Goal: Task Accomplishment & Management: Manage account settings

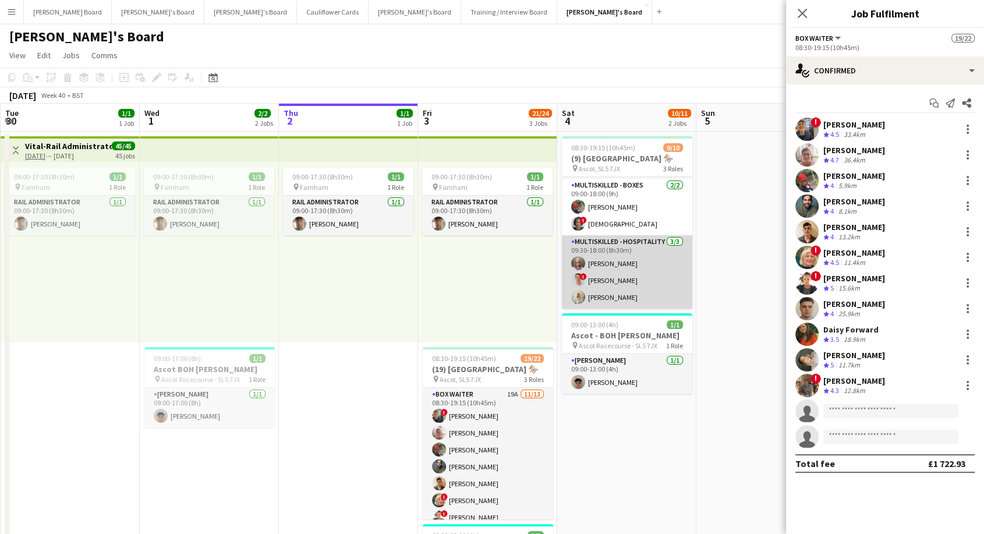
click at [621, 271] on app-card-role "Multiskilled - Hospitality [DATE] 09:30-18:00 (8h30m) [PERSON_NAME] ! [PERSON_N…" at bounding box center [627, 271] width 130 height 73
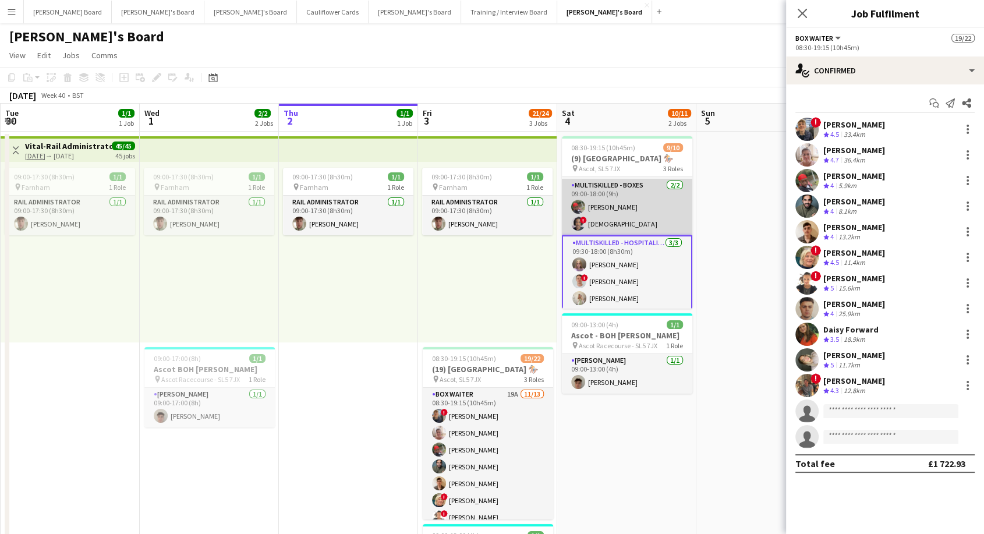
drag, startPoint x: 613, startPoint y: 208, endPoint x: 623, endPoint y: 197, distance: 14.8
click at [614, 206] on app-card-role "Multiskilled - Boxes [DATE] 09:00-18:00 (9h) [PERSON_NAME] ! [PERSON_NAME]" at bounding box center [627, 207] width 130 height 56
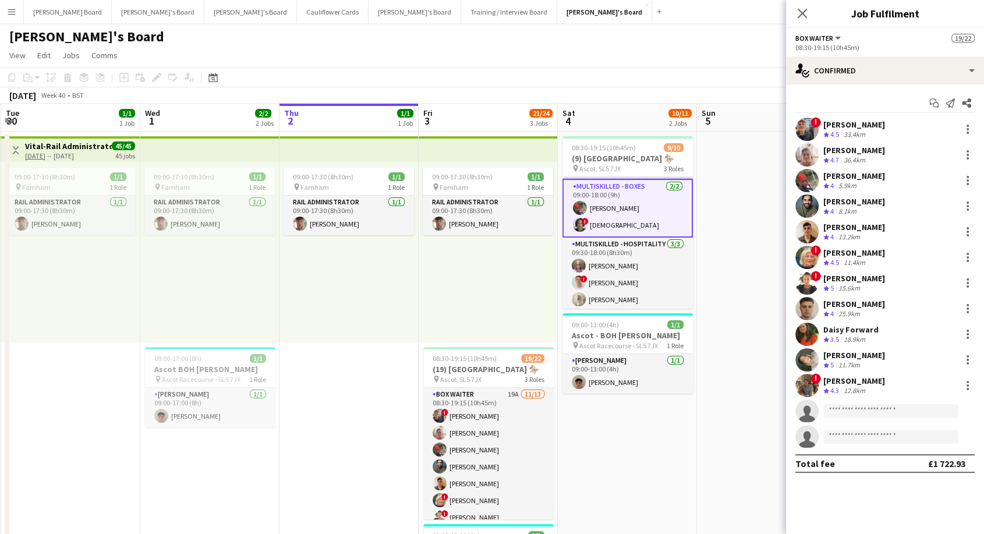
drag, startPoint x: 804, startPoint y: 8, endPoint x: 810, endPoint y: 29, distance: 21.4
click at [805, 9] on icon "Close pop-in" at bounding box center [802, 13] width 9 height 9
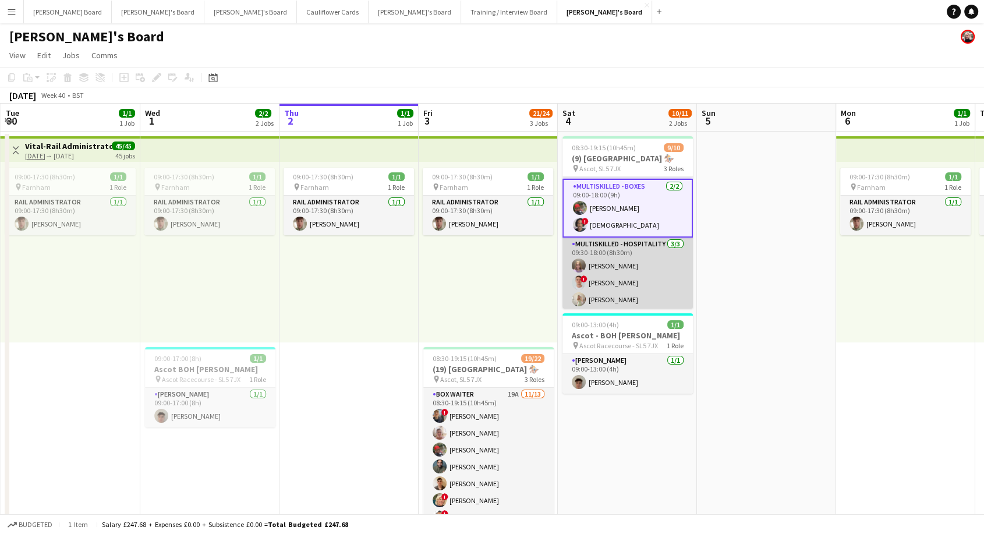
click at [639, 280] on app-card-role "Multiskilled - Hospitality [DATE] 09:30-18:00 (8h30m) [PERSON_NAME] ! [PERSON_N…" at bounding box center [627, 274] width 130 height 73
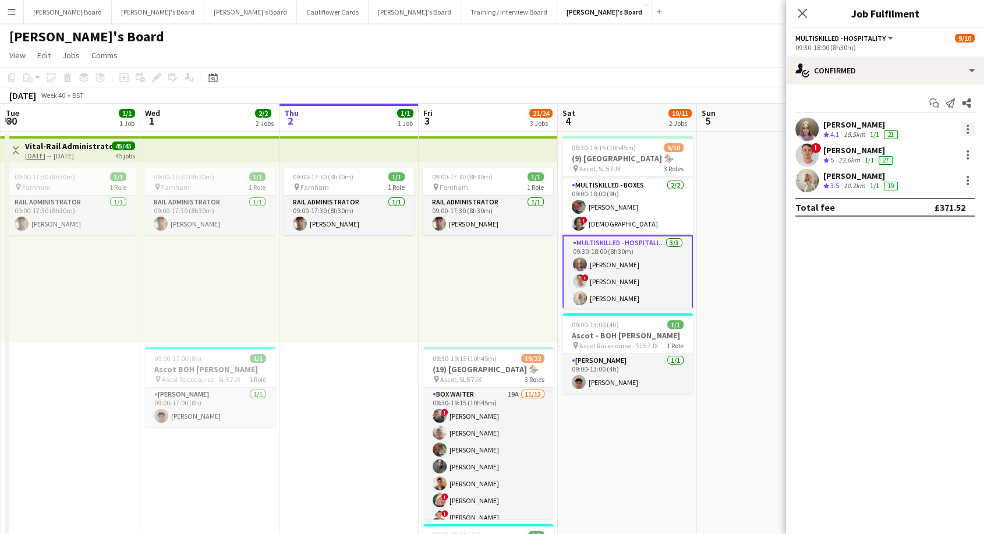
click at [969, 129] on div at bounding box center [968, 129] width 14 height 14
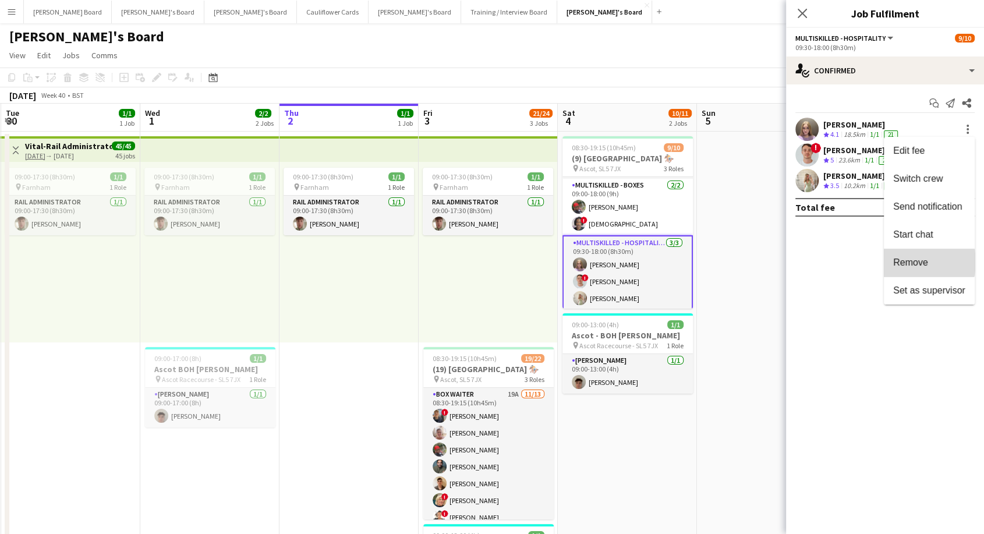
click at [906, 262] on span "Remove" at bounding box center [910, 262] width 35 height 10
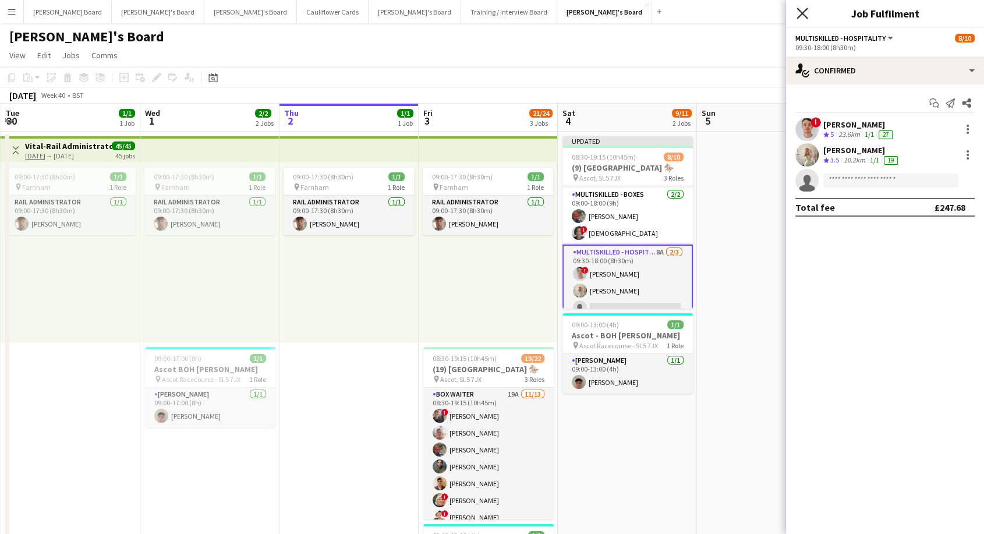
click at [806, 15] on icon "Close pop-in" at bounding box center [801, 13] width 11 height 11
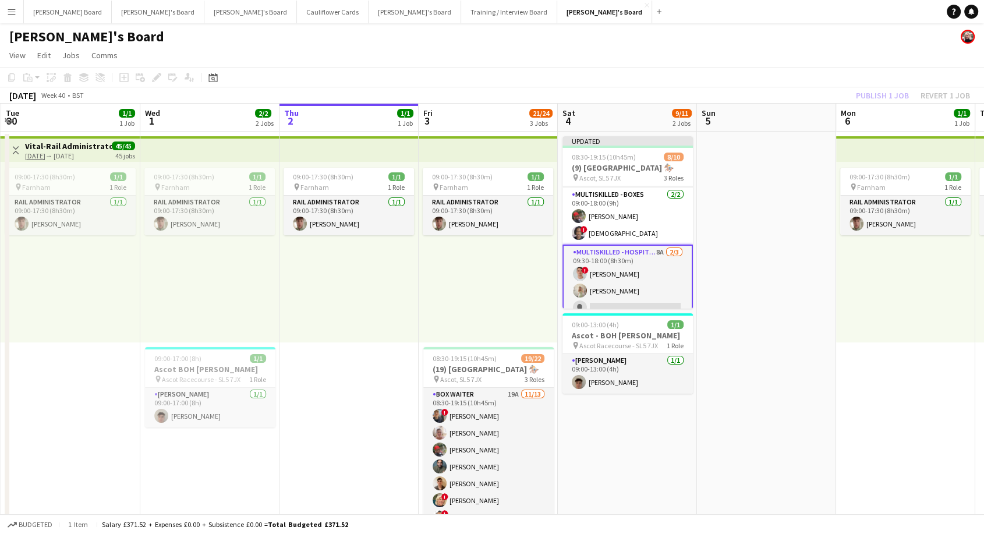
click at [889, 92] on div "Publish 1 job Revert 1 job" at bounding box center [913, 95] width 142 height 15
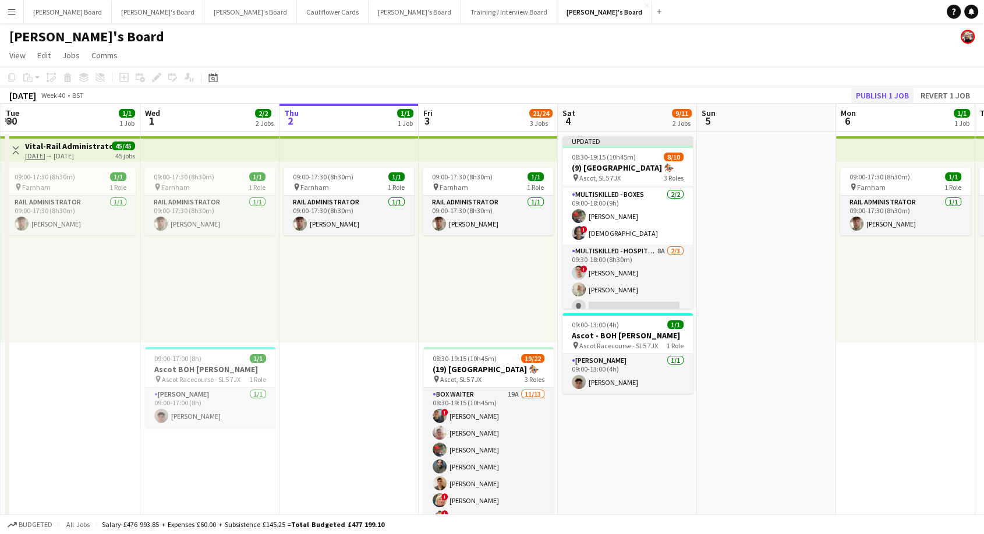
click at [894, 88] on div "Copy Paste Paste Ctrl+V Paste with crew Ctrl+Shift+V Paste linked Job [GEOGRAPH…" at bounding box center [492, 86] width 984 height 36
click at [902, 95] on button "Publish 1 job" at bounding box center [882, 95] width 62 height 15
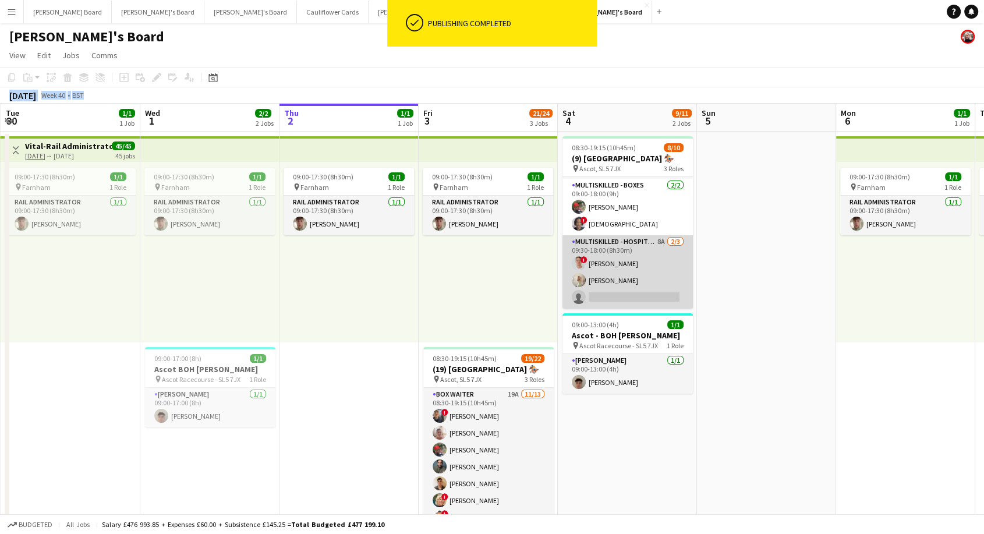
click at [647, 263] on app-card-role "Multiskilled - Hospitality 8A [DATE] 09:30-18:00 (8h30m) ! [PERSON_NAME] [PERSO…" at bounding box center [627, 271] width 130 height 73
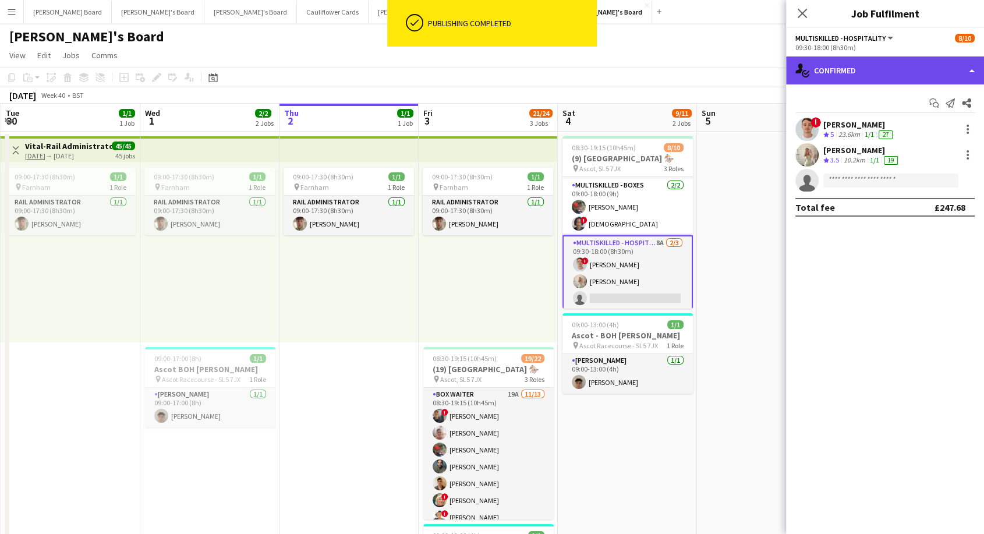
click at [931, 69] on div "single-neutral-actions-check-2 Confirmed" at bounding box center [885, 70] width 198 height 28
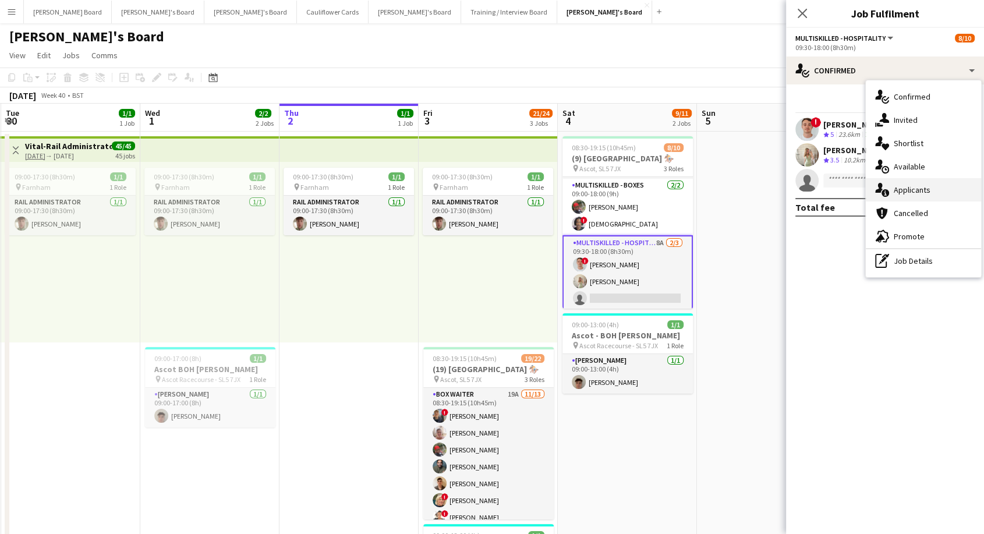
click at [927, 189] on span "Applicants" at bounding box center [912, 190] width 37 height 10
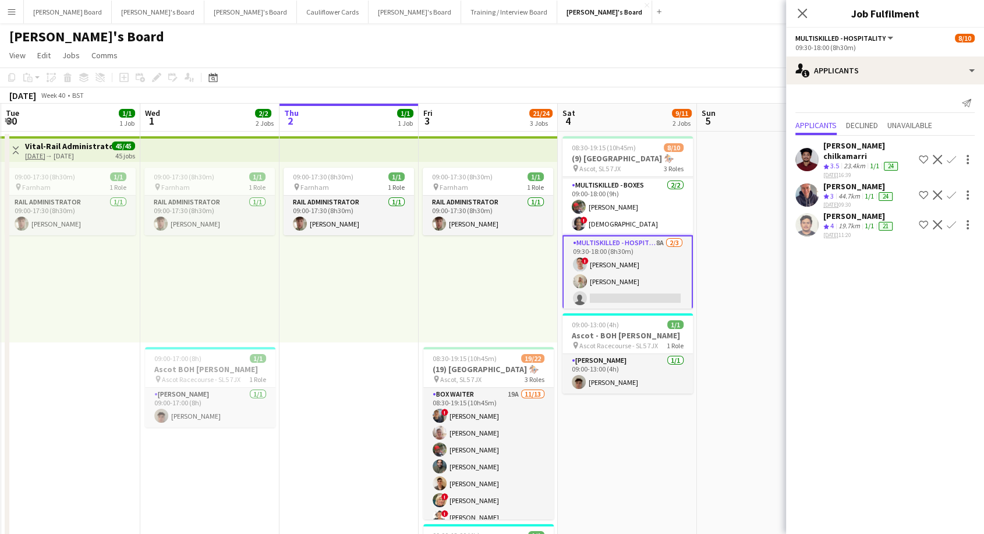
click at [852, 211] on div "[PERSON_NAME]" at bounding box center [859, 216] width 72 height 10
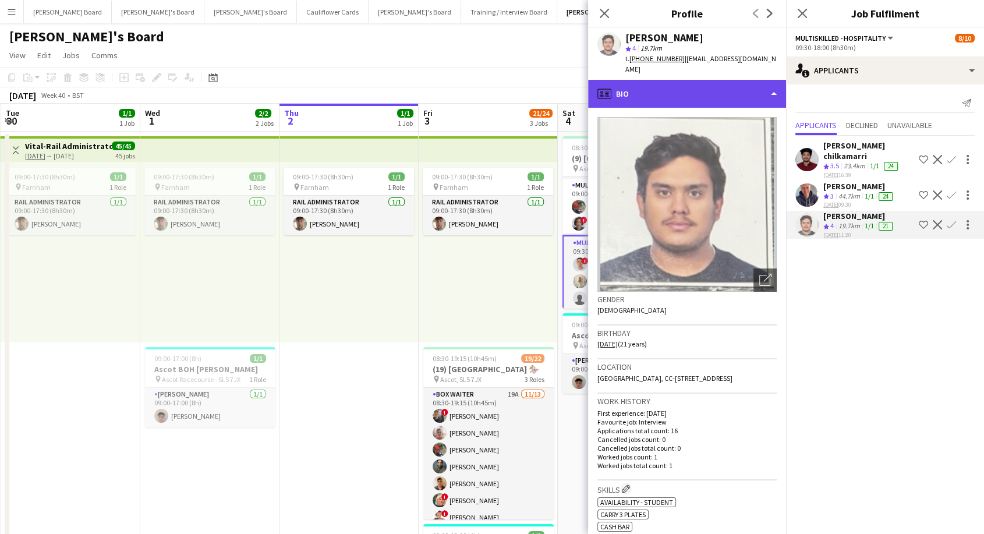
click at [664, 94] on div "profile Bio" at bounding box center [687, 94] width 198 height 28
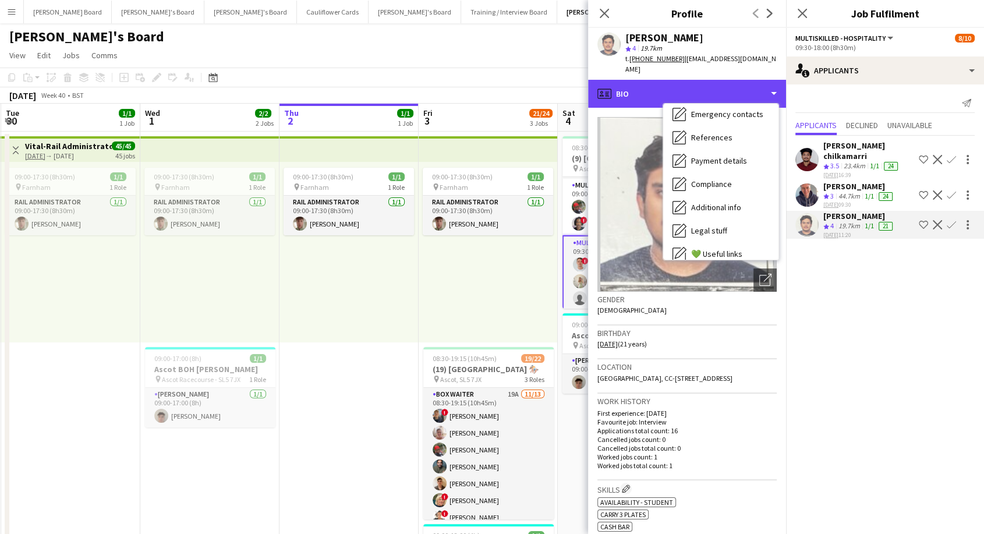
scroll to position [179, 0]
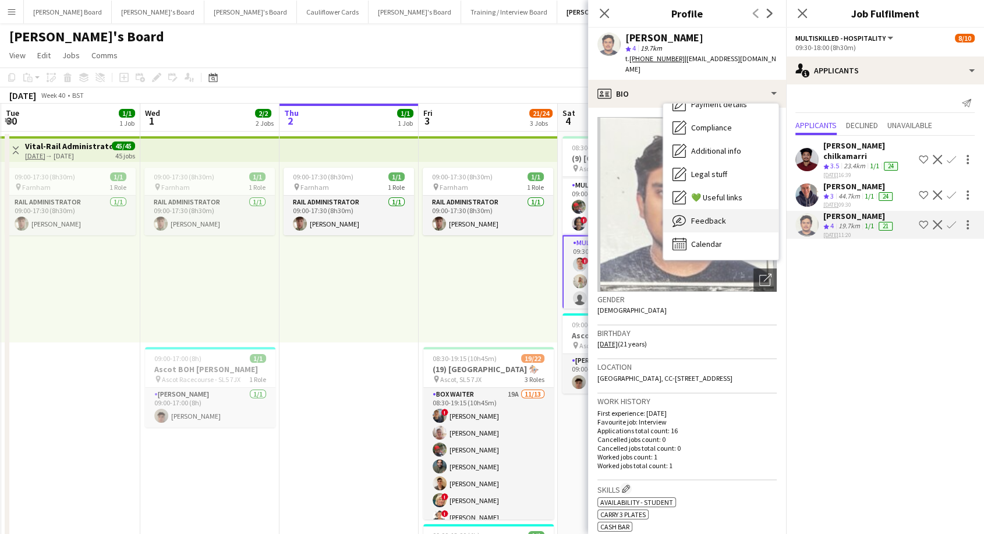
click at [712, 222] on span "Feedback" at bounding box center [708, 220] width 35 height 10
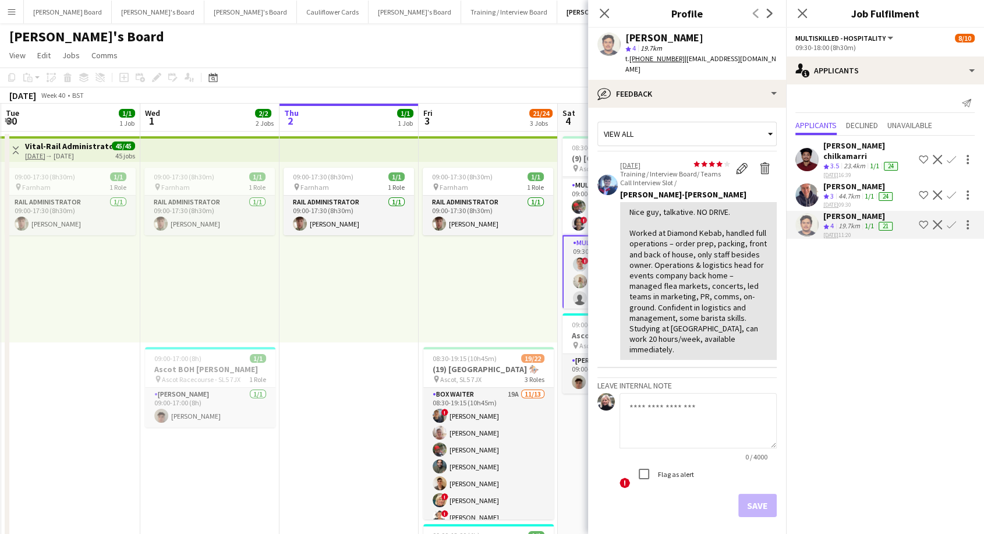
click at [954, 220] on app-icon "Confirm" at bounding box center [951, 224] width 9 height 9
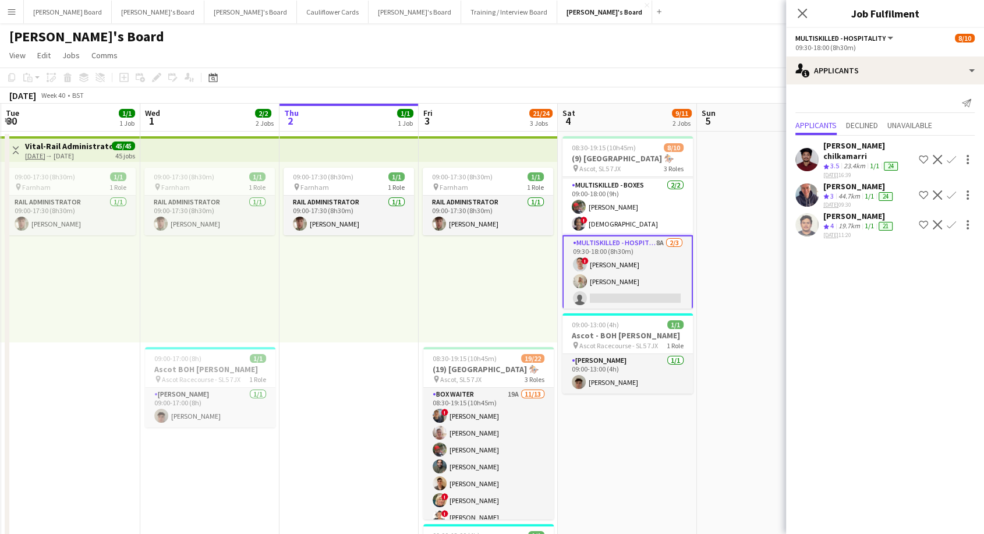
click at [954, 220] on app-icon "Confirm" at bounding box center [951, 224] width 9 height 9
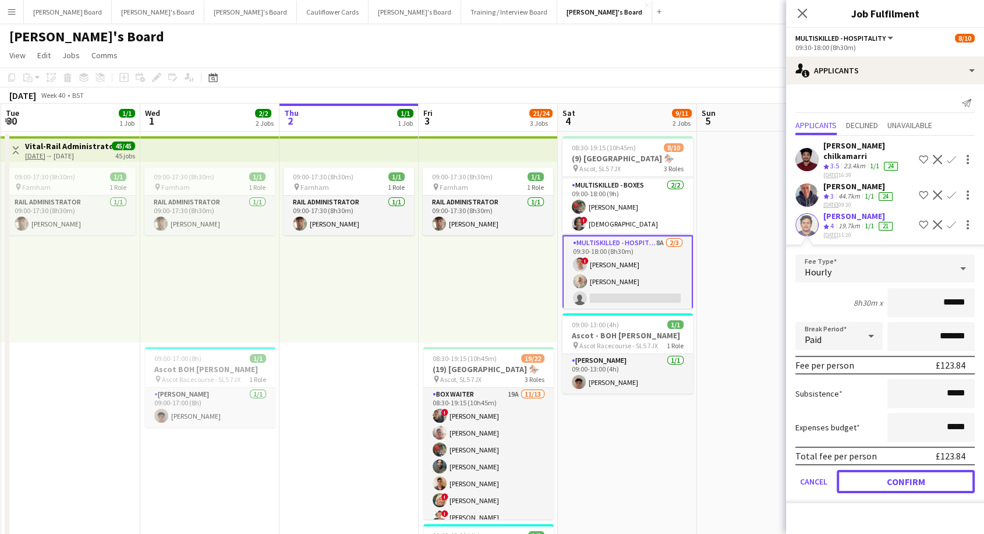
drag, startPoint x: 908, startPoint y: 470, endPoint x: 890, endPoint y: 453, distance: 25.5
click at [908, 470] on button "Confirm" at bounding box center [906, 481] width 138 height 23
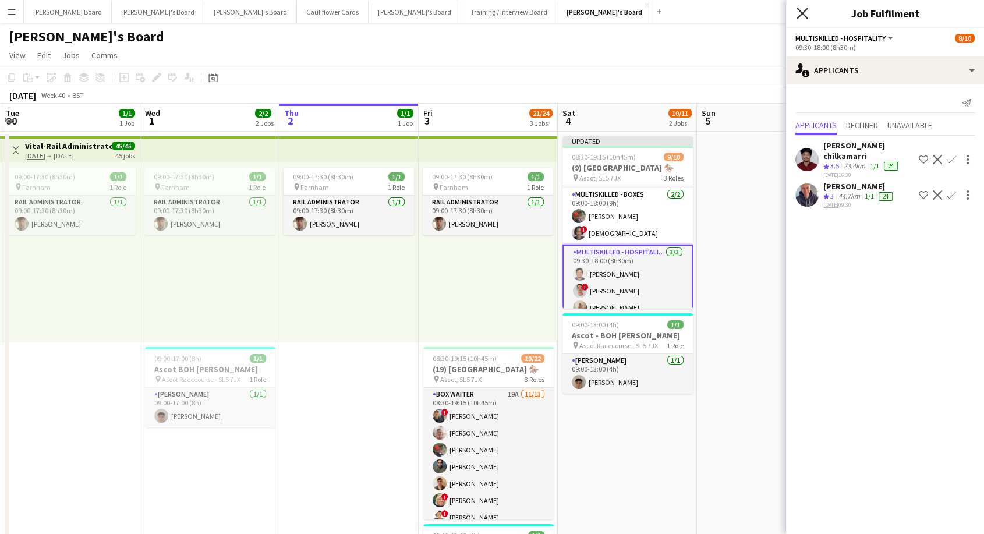
click at [804, 15] on icon at bounding box center [801, 13] width 11 height 11
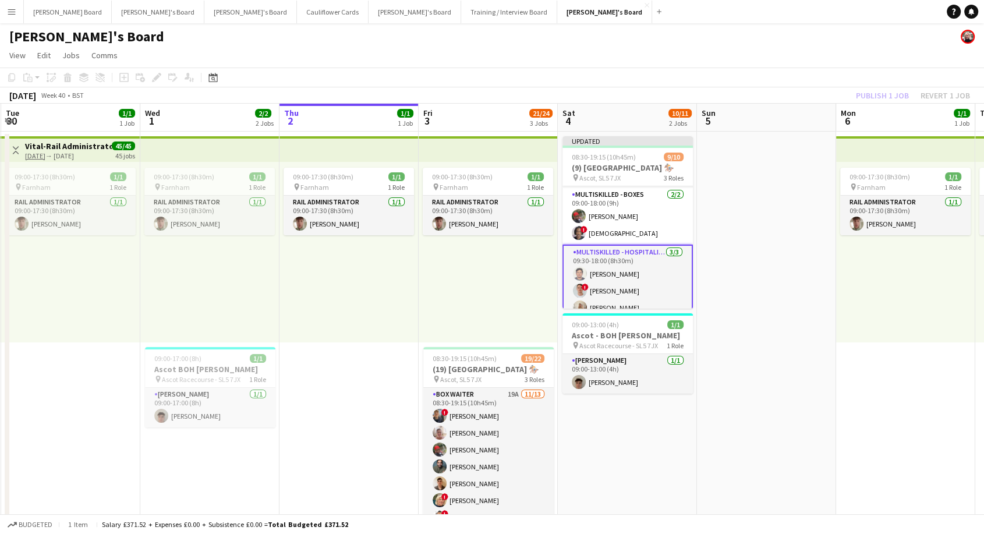
click at [902, 97] on div "Publish 1 job Revert 1 job" at bounding box center [913, 95] width 142 height 15
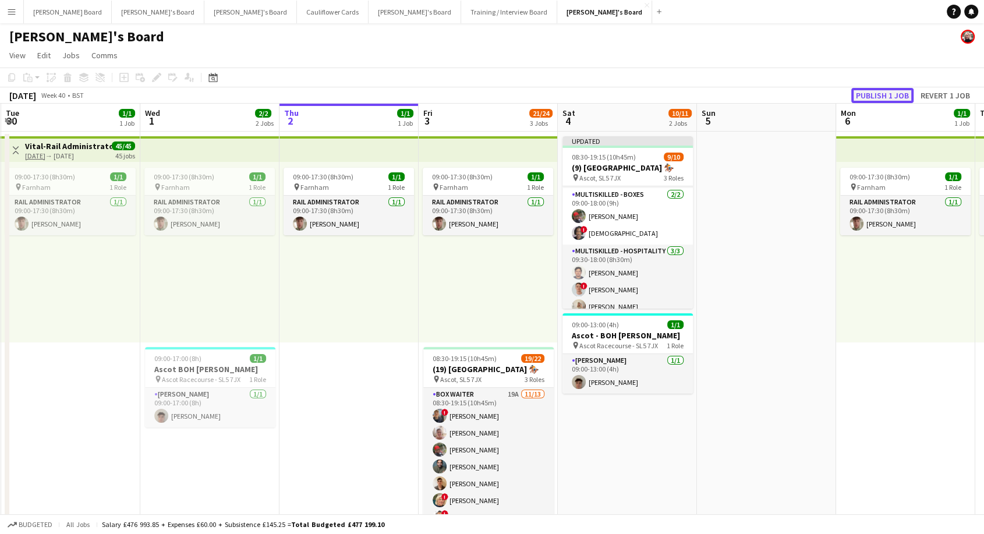
click at [897, 95] on button "Publish 1 job" at bounding box center [882, 95] width 62 height 15
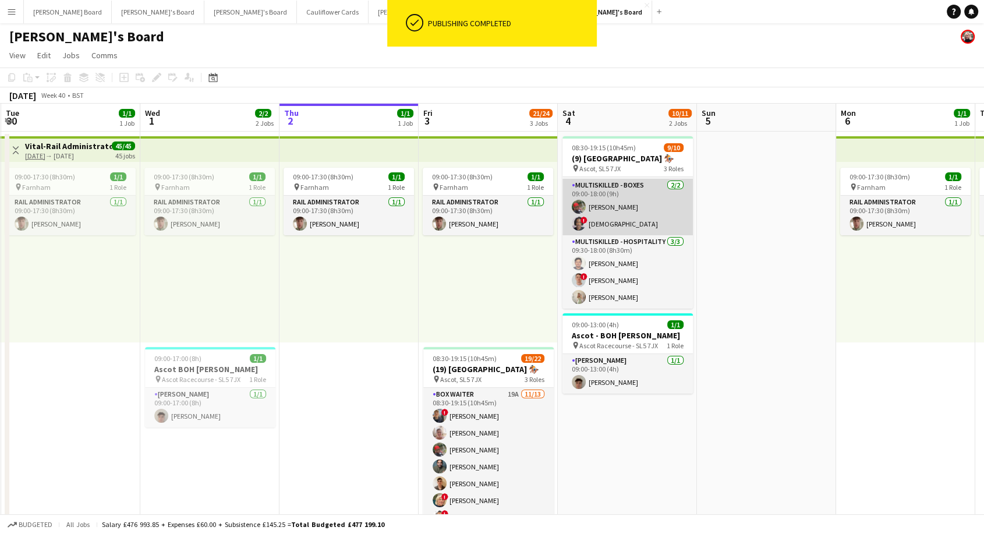
click at [636, 189] on app-card-role "Multiskilled - Boxes [DATE] 09:00-18:00 (9h) [PERSON_NAME] ! [PERSON_NAME]" at bounding box center [627, 207] width 130 height 56
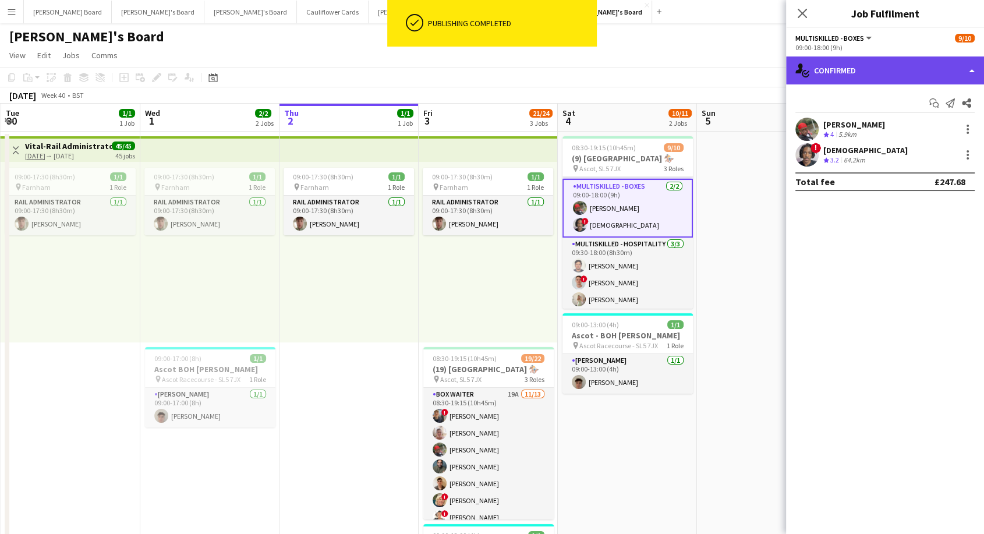
click at [849, 65] on div "single-neutral-actions-check-2 Confirmed" at bounding box center [885, 70] width 198 height 28
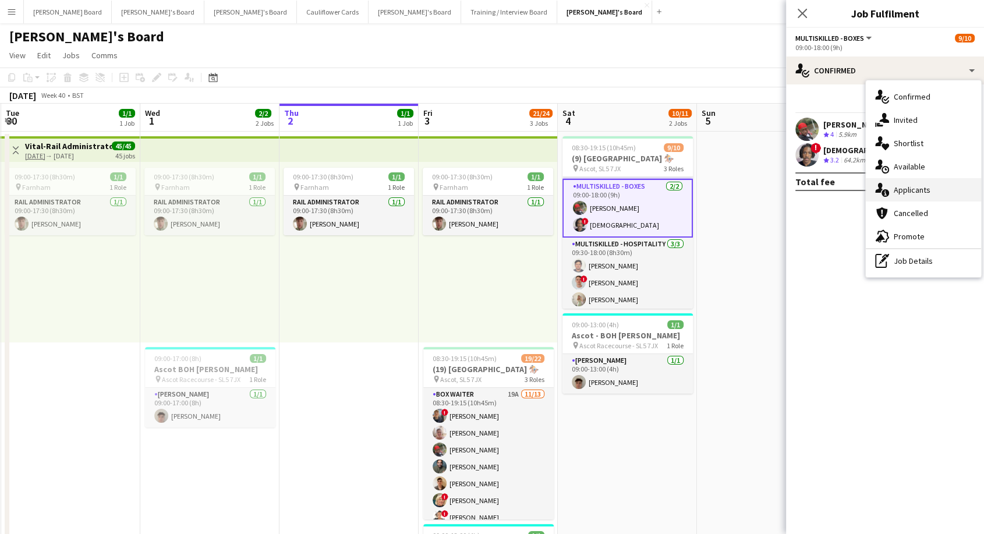
drag, startPoint x: 908, startPoint y: 186, endPoint x: 714, endPoint y: 228, distance: 198.3
click at [907, 186] on span "Applicants" at bounding box center [912, 190] width 37 height 10
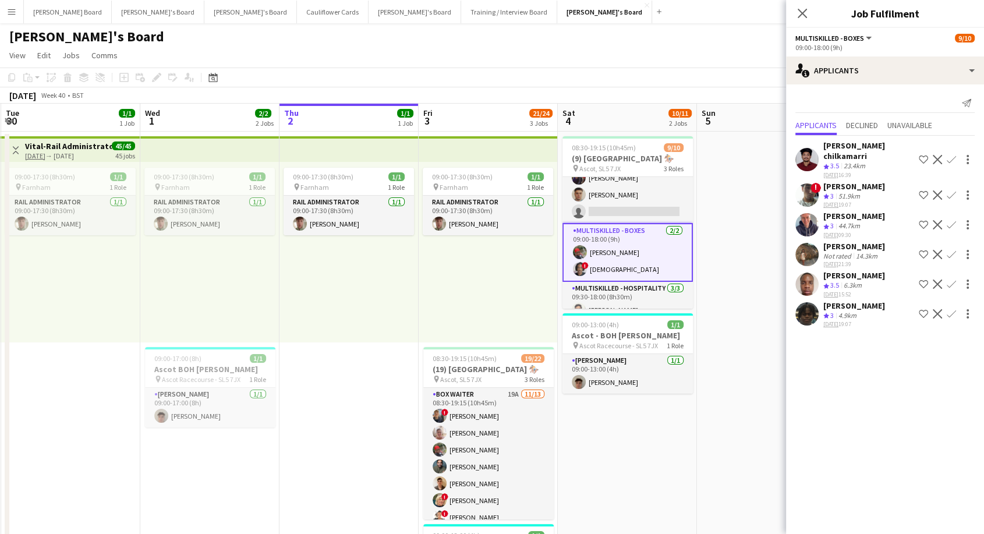
scroll to position [0, 0]
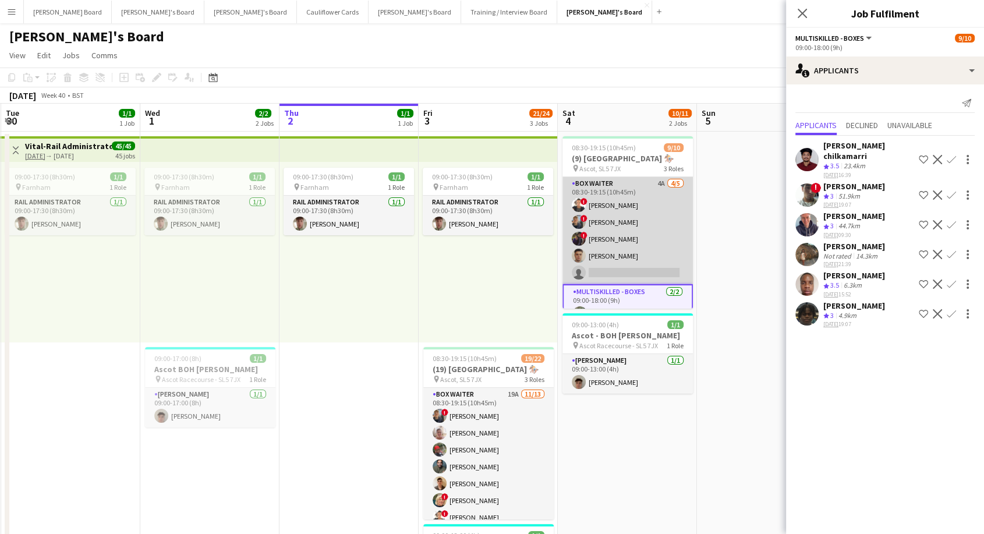
click at [614, 223] on app-card-role "BOX Waiter 4A [DATE] 08:30-19:15 (10h45m) ! Sula Bransden ! [PERSON_NAME] ! [PE…" at bounding box center [627, 230] width 130 height 107
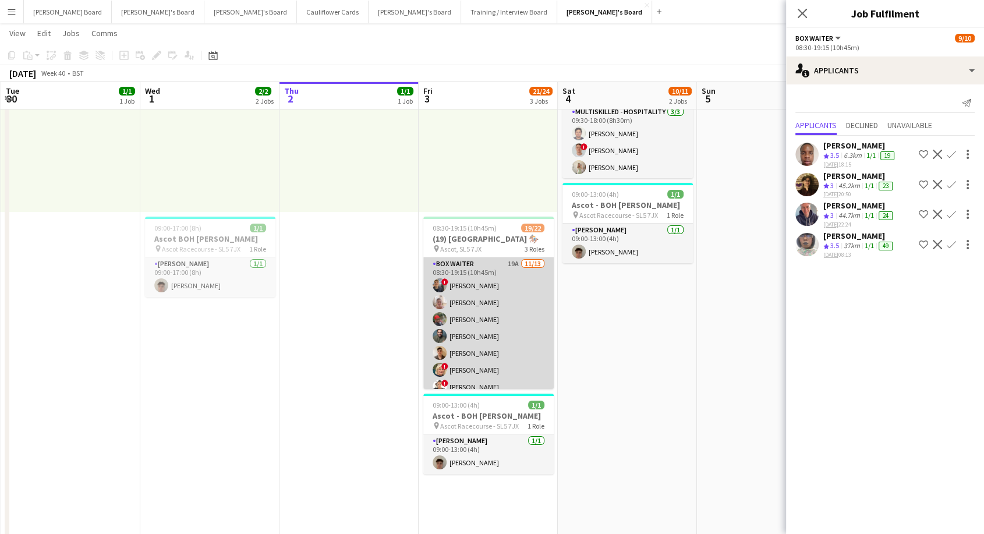
click at [512, 335] on app-card-role "BOX Waiter 19A [DATE] 08:30-19:15 (10h45m) ! [PERSON_NAME] [PERSON_NAME] [PERSO…" at bounding box center [488, 378] width 130 height 242
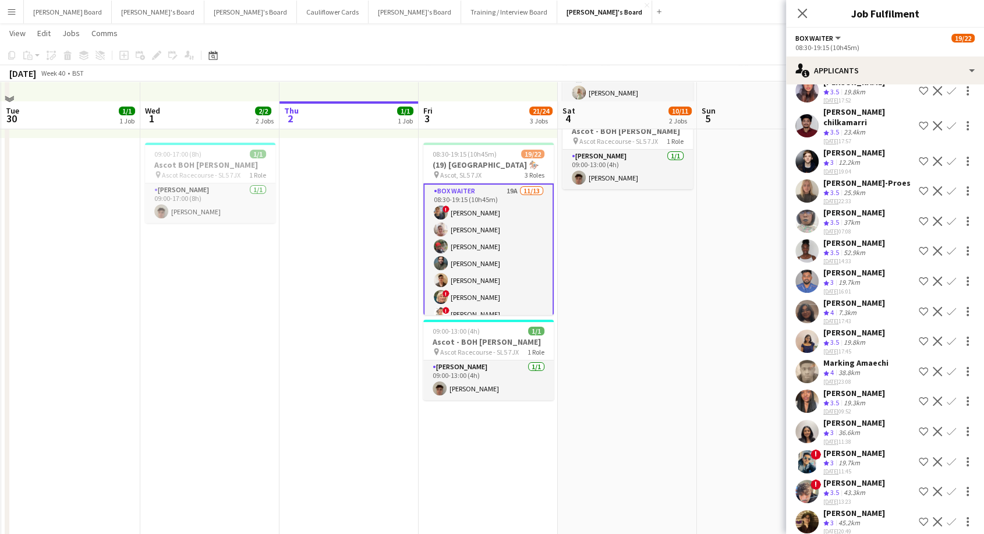
scroll to position [258, 0]
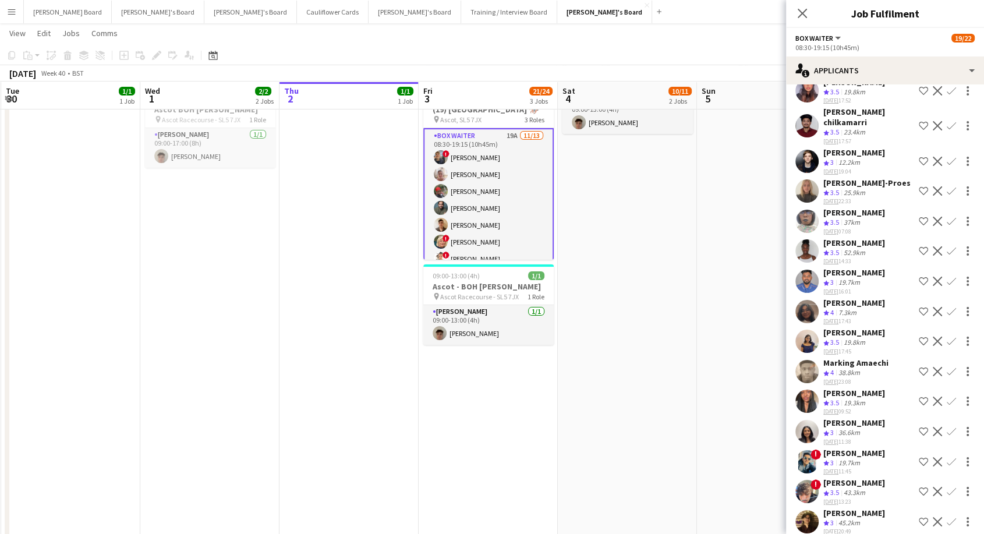
click at [866, 178] on div "[PERSON_NAME]-Proes" at bounding box center [866, 183] width 87 height 10
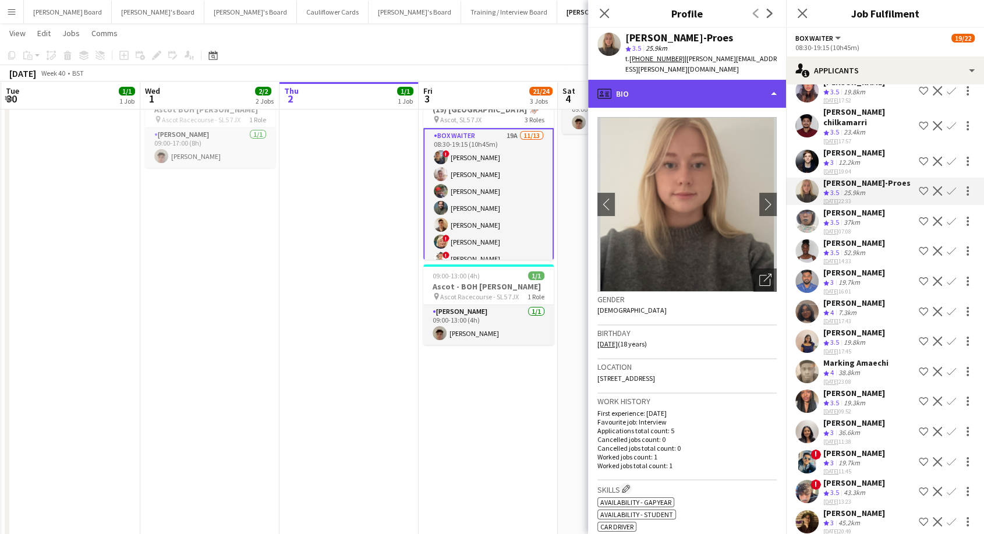
click at [703, 82] on div "profile Bio" at bounding box center [687, 94] width 198 height 28
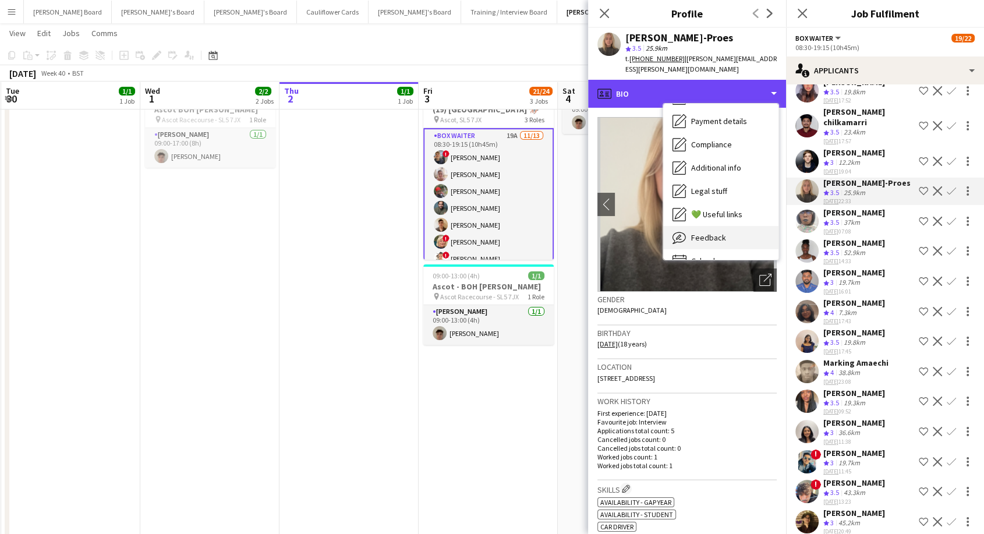
scroll to position [179, 0]
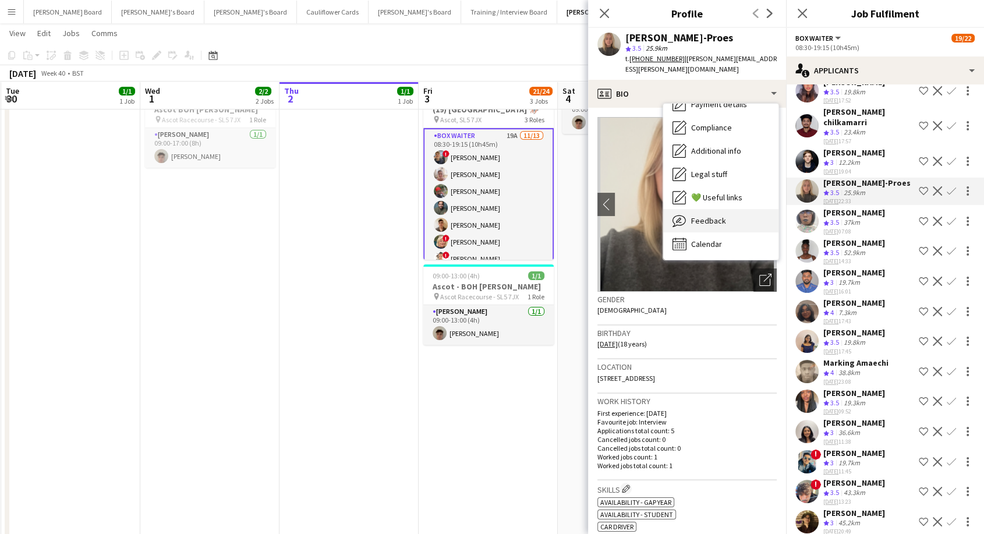
click at [730, 211] on div "Feedback Feedback" at bounding box center [720, 220] width 115 height 23
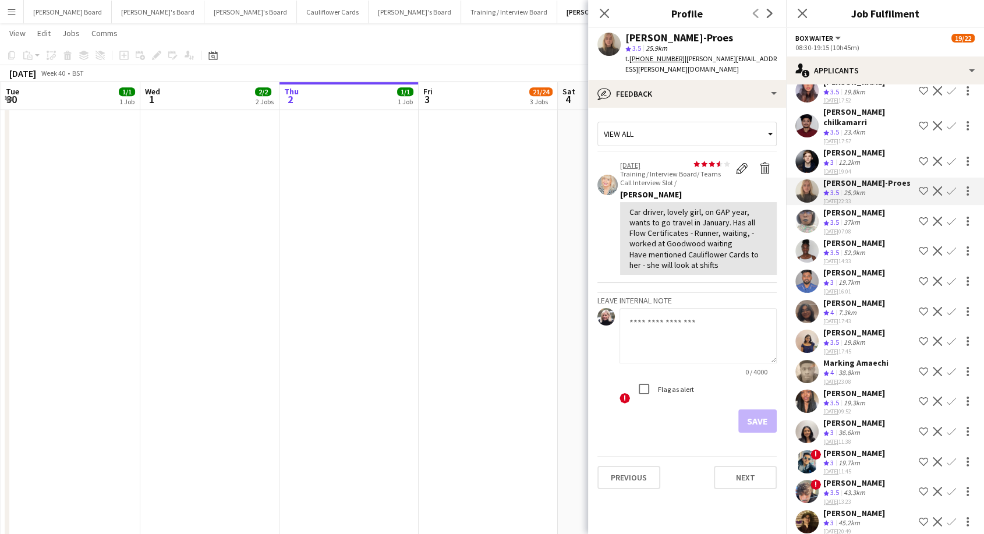
scroll to position [0, 0]
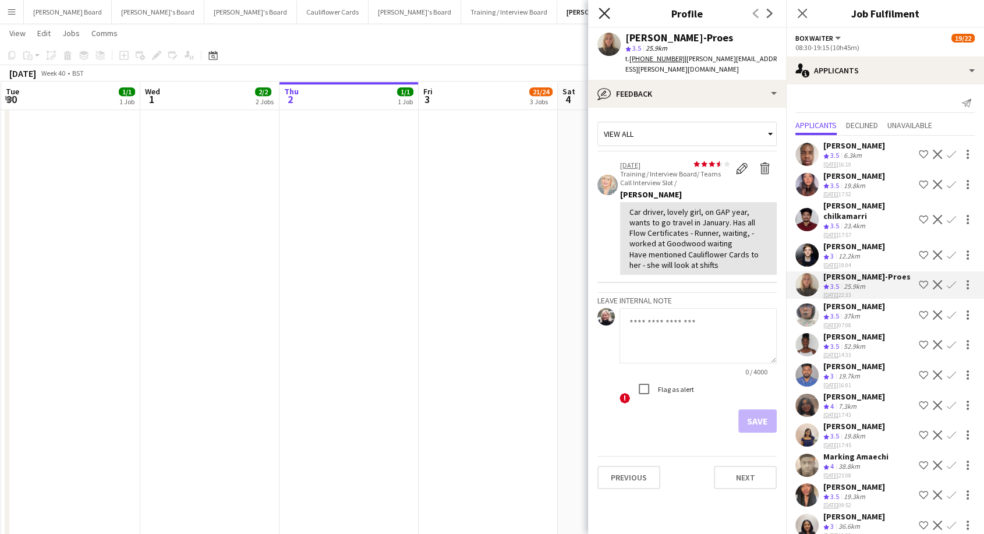
click at [598, 10] on icon "Close pop-in" at bounding box center [603, 13] width 11 height 11
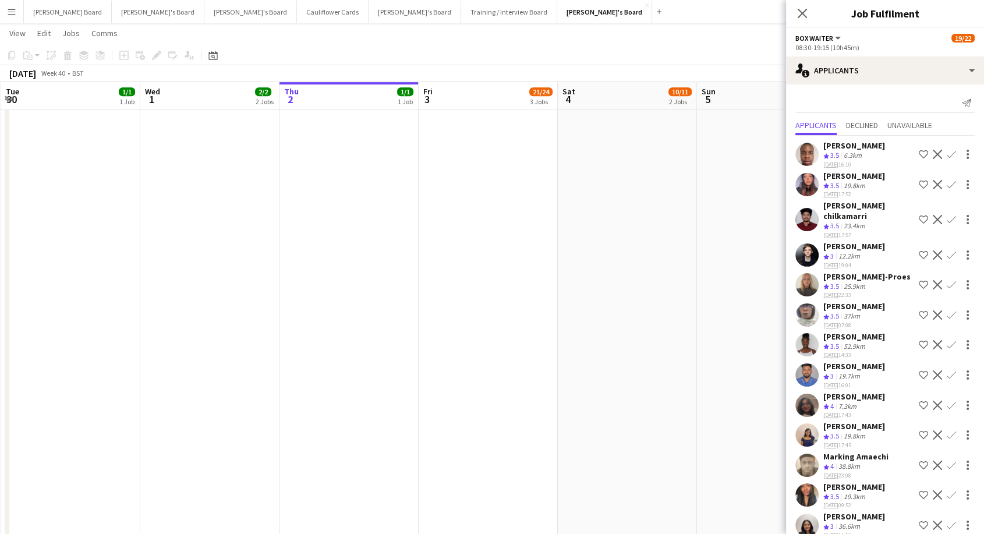
click at [593, 231] on app-date-cell "08:30-19:15 (10h45m) 9/10 (9) [GEOGRAPHIC_DATA] 🏇🏼 pin Ascot, SL5 7JX 3 Roles B…" at bounding box center [627, 189] width 139 height 1153
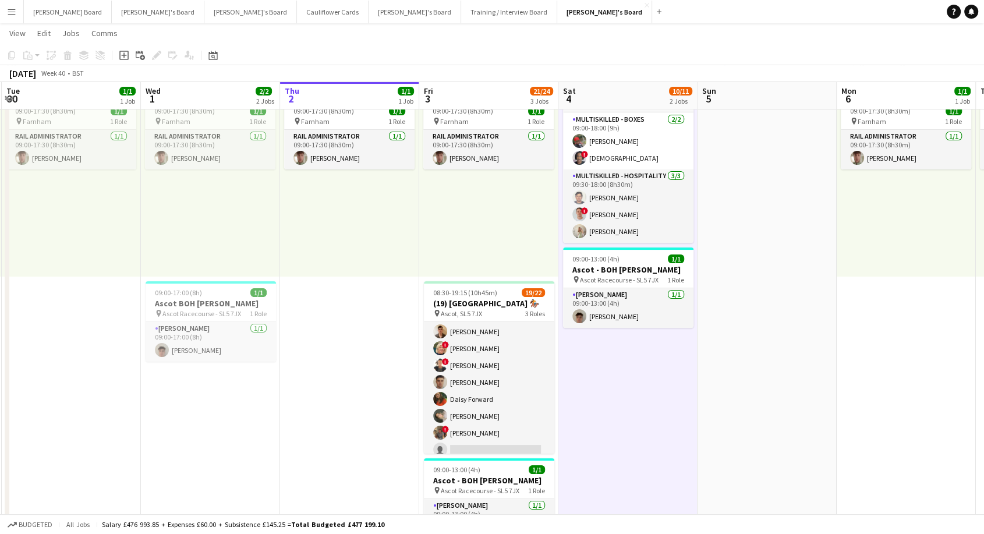
scroll to position [194, 0]
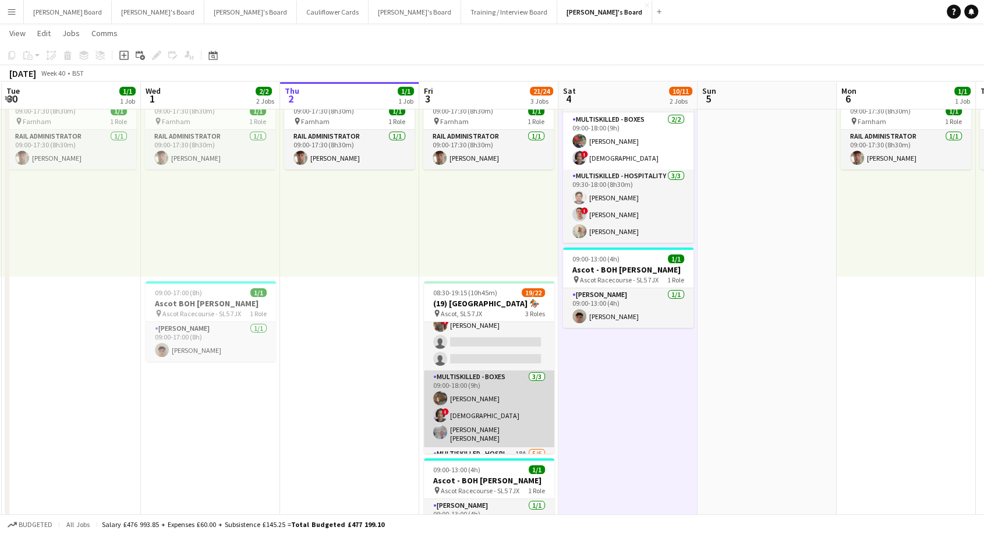
click at [489, 399] on app-card-role "Multiskilled - Boxes [DATE] 09:00-18:00 (9h) [PERSON_NAME] ! [PERSON_NAME] [PER…" at bounding box center [489, 408] width 130 height 77
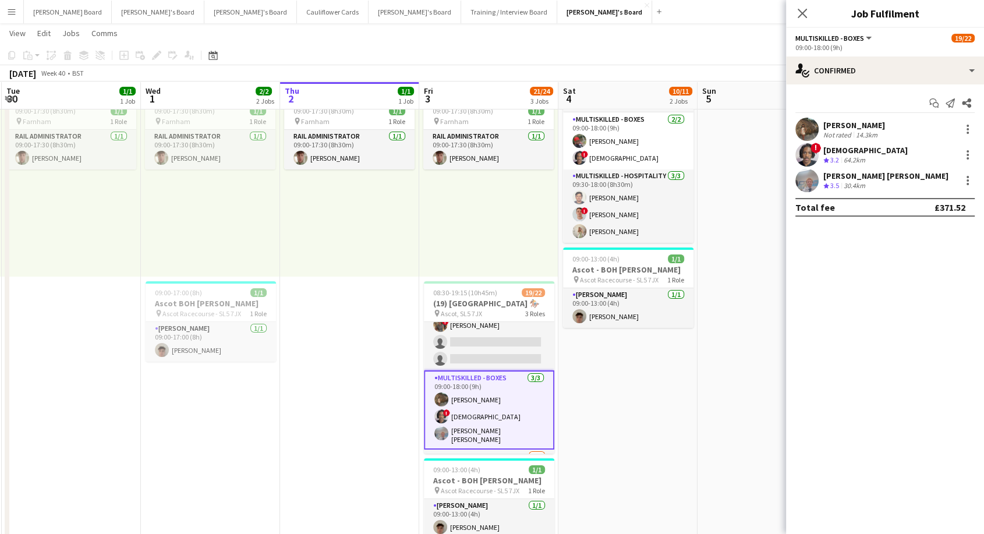
click at [848, 122] on div "[PERSON_NAME]" at bounding box center [854, 125] width 62 height 10
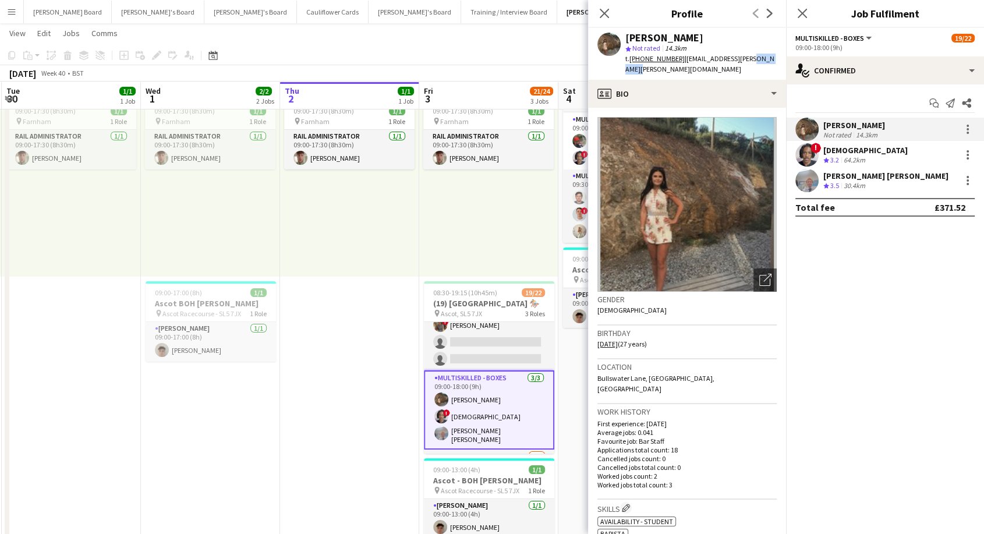
drag, startPoint x: 774, startPoint y: 56, endPoint x: 742, endPoint y: 57, distance: 32.0
click at [742, 57] on div "t. [PHONE_NUMBER] | [EMAIL_ADDRESS][PERSON_NAME][PERSON_NAME][DOMAIN_NAME]" at bounding box center [700, 64] width 151 height 21
drag, startPoint x: 681, startPoint y: 56, endPoint x: 686, endPoint y: 69, distance: 13.6
click at [686, 69] on div "t. [PHONE_NUMBER] | [EMAIL_ADDRESS][PERSON_NAME][PERSON_NAME][DOMAIN_NAME]" at bounding box center [700, 64] width 151 height 21
copy span "[EMAIL_ADDRESS][PERSON_NAME][PERSON_NAME][DOMAIN_NAME]"
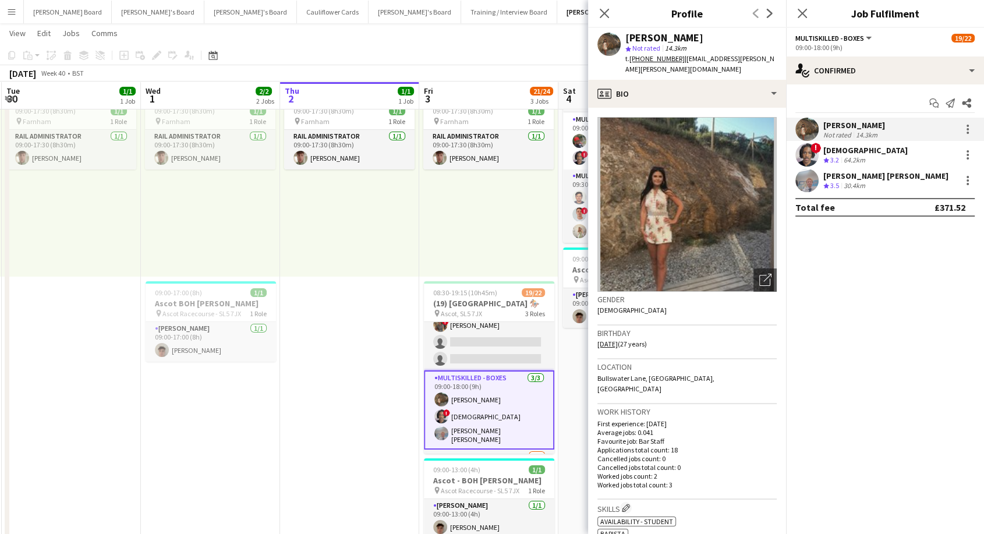
click at [849, 178] on div "[PERSON_NAME] [PERSON_NAME]" at bounding box center [885, 176] width 125 height 10
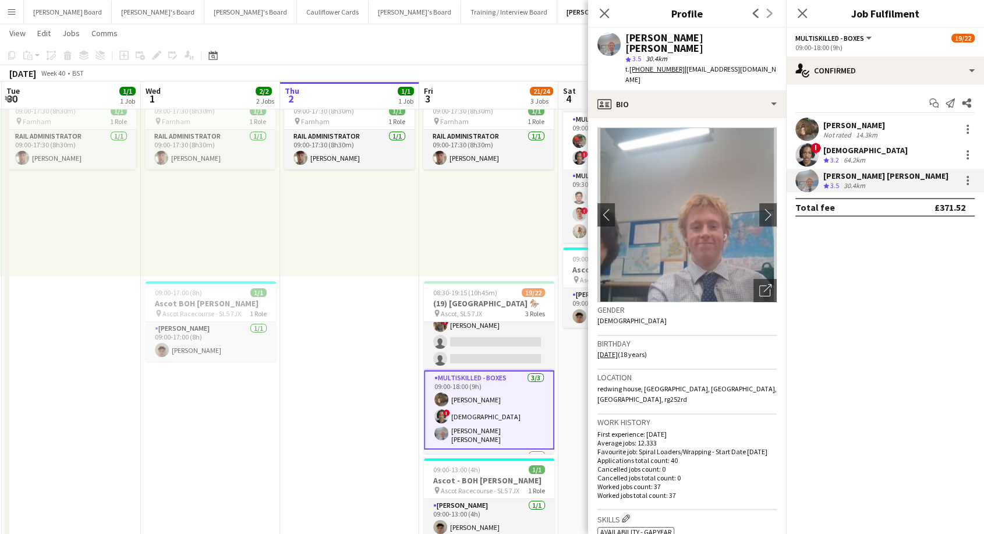
drag, startPoint x: 693, startPoint y: 59, endPoint x: 773, endPoint y: 67, distance: 80.1
click at [773, 67] on div "t. [PHONE_NUMBER] | [EMAIL_ADDRESS][DOMAIN_NAME]" at bounding box center [700, 74] width 151 height 21
copy span "[EMAIL_ADDRESS][DOMAIN_NAME]"
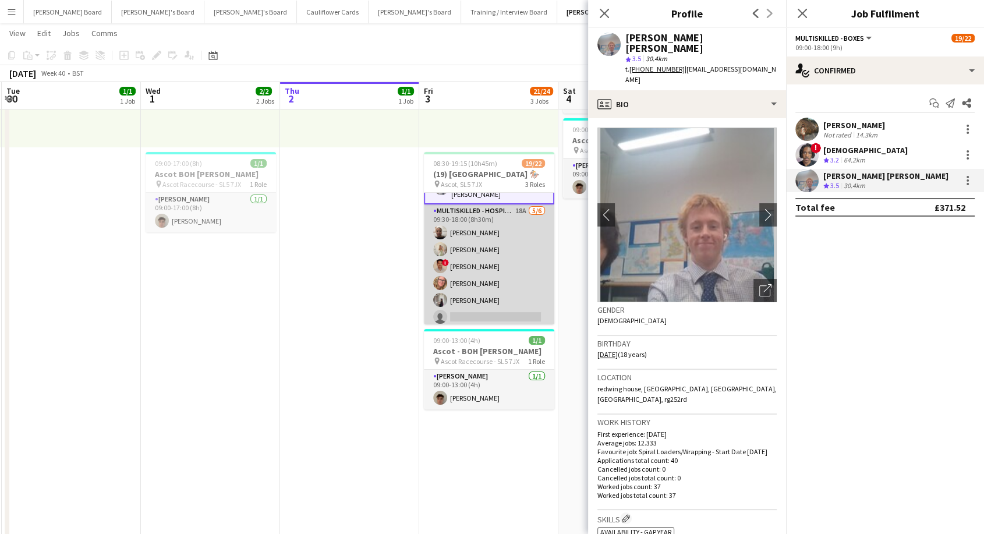
drag, startPoint x: 474, startPoint y: 224, endPoint x: 490, endPoint y: 226, distance: 15.2
click at [475, 224] on app-card-role "Multiskilled - Hospitality 18A [DATE] 09:30-18:00 (8h30m) [PERSON_NAME] [PERSON…" at bounding box center [489, 266] width 130 height 124
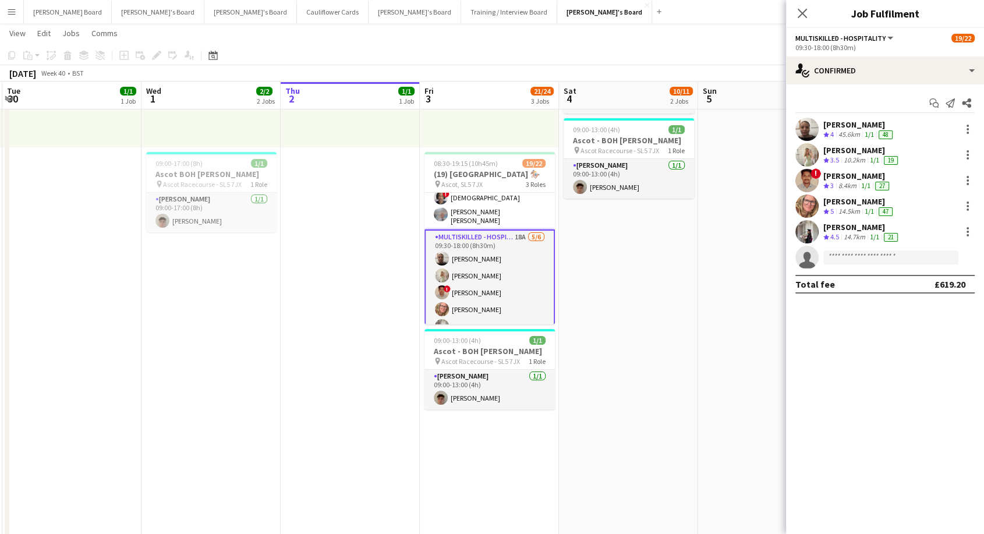
scroll to position [310, 0]
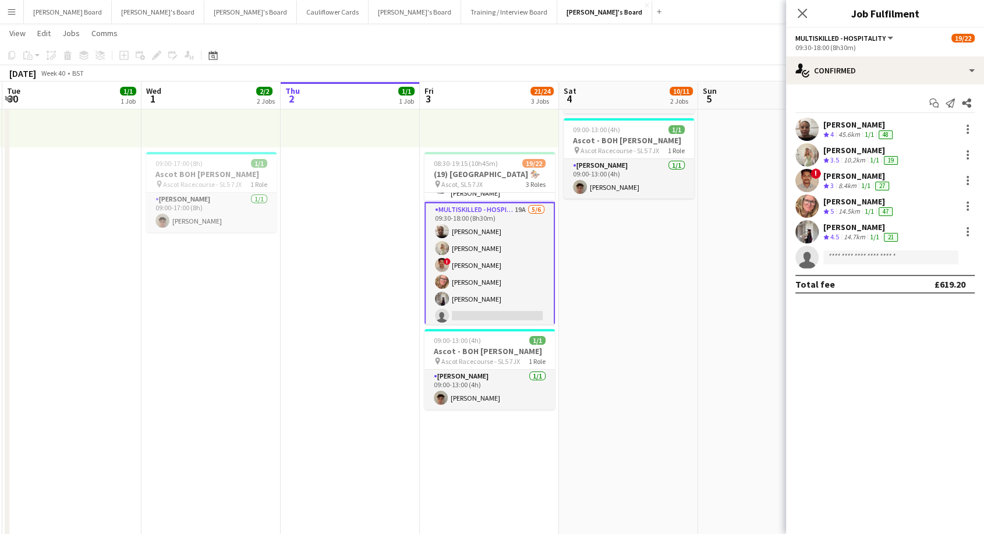
drag, startPoint x: 494, startPoint y: 393, endPoint x: 651, endPoint y: 272, distance: 198.1
click at [494, 393] on app-card-role "[PERSON_NAME] [DATE] 09:00-13:00 (4h) [PERSON_NAME]" at bounding box center [489, 390] width 130 height 40
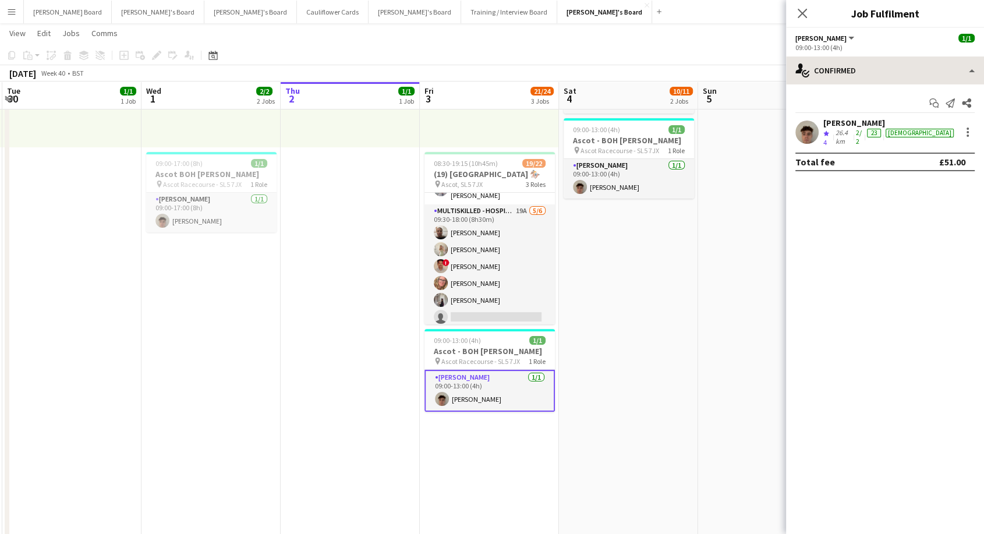
click at [844, 58] on div "[PERSON_NAME] All roles [PERSON_NAME] [DATE] 09:00-13:00 (4h) single-neutral-ac…" at bounding box center [885, 281] width 198 height 506
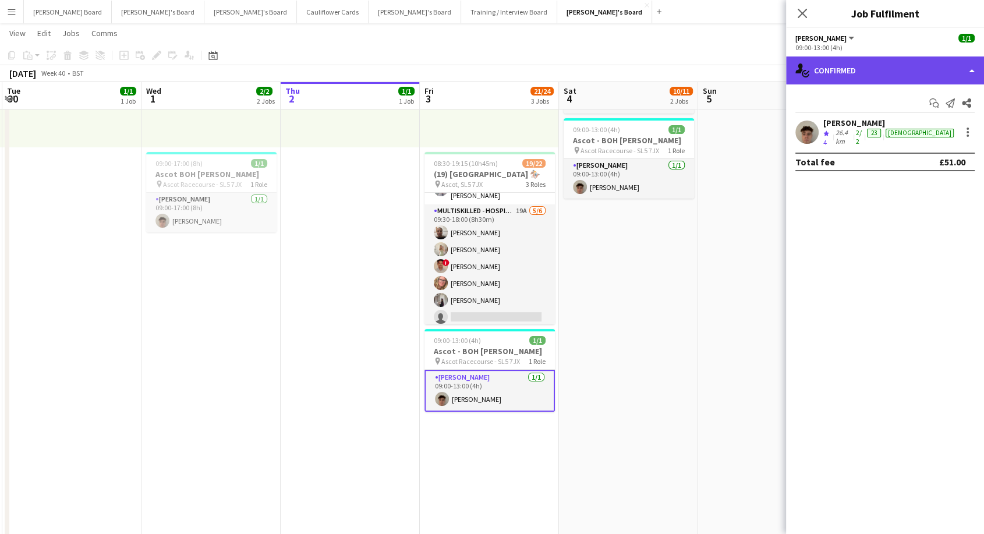
click at [848, 65] on div "single-neutral-actions-check-2 Confirmed" at bounding box center [885, 70] width 198 height 28
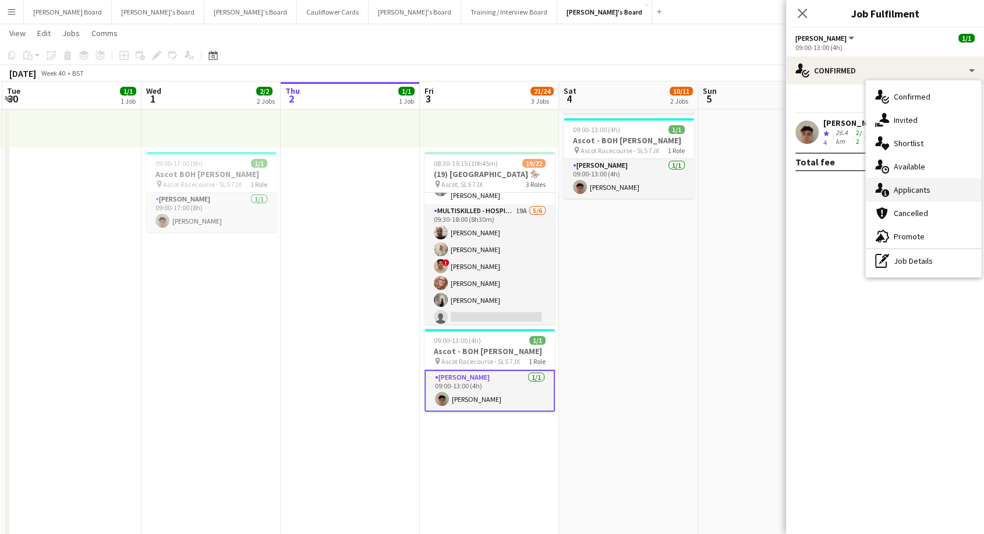
click at [915, 197] on div "single-neutral-actions-information Applicants" at bounding box center [923, 189] width 115 height 23
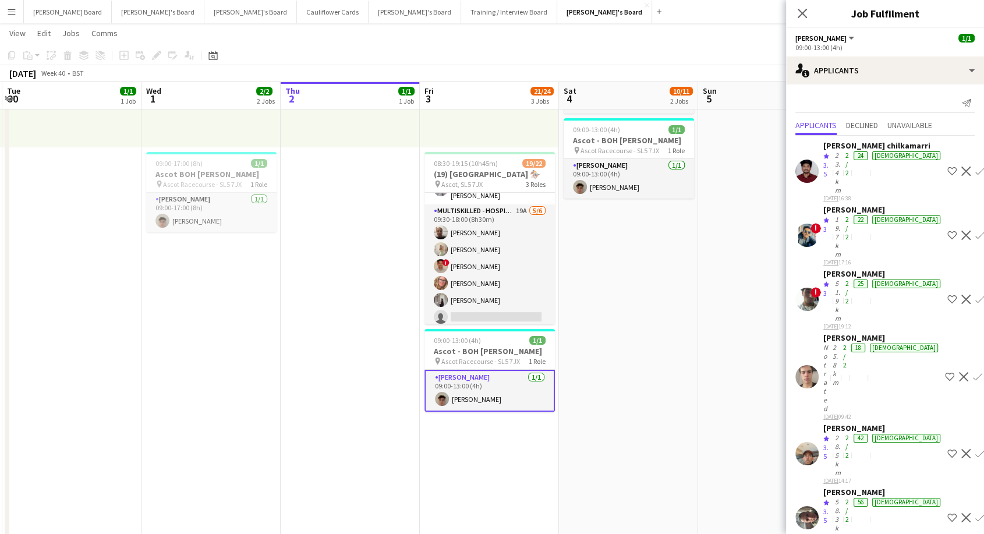
scroll to position [34, 0]
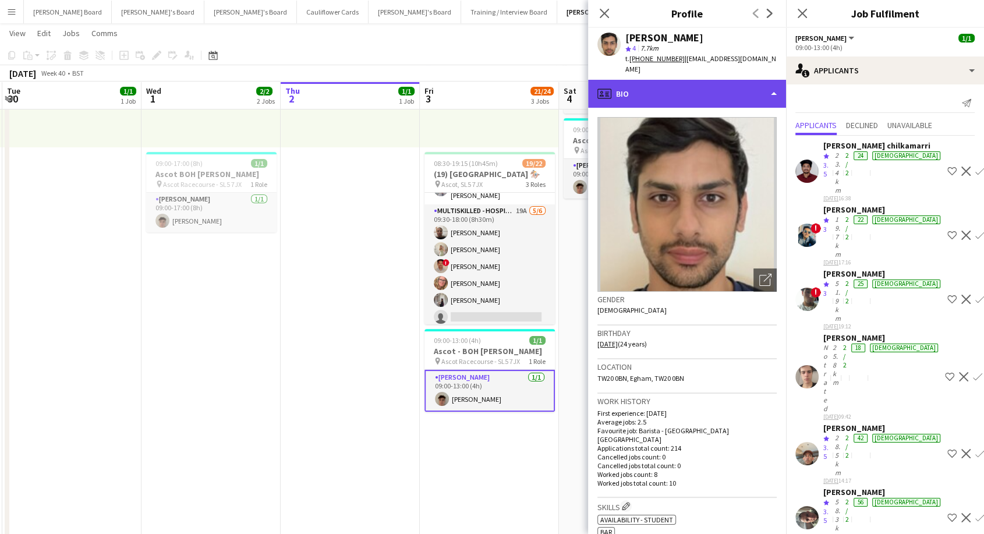
click at [653, 80] on div "profile Bio" at bounding box center [687, 94] width 198 height 28
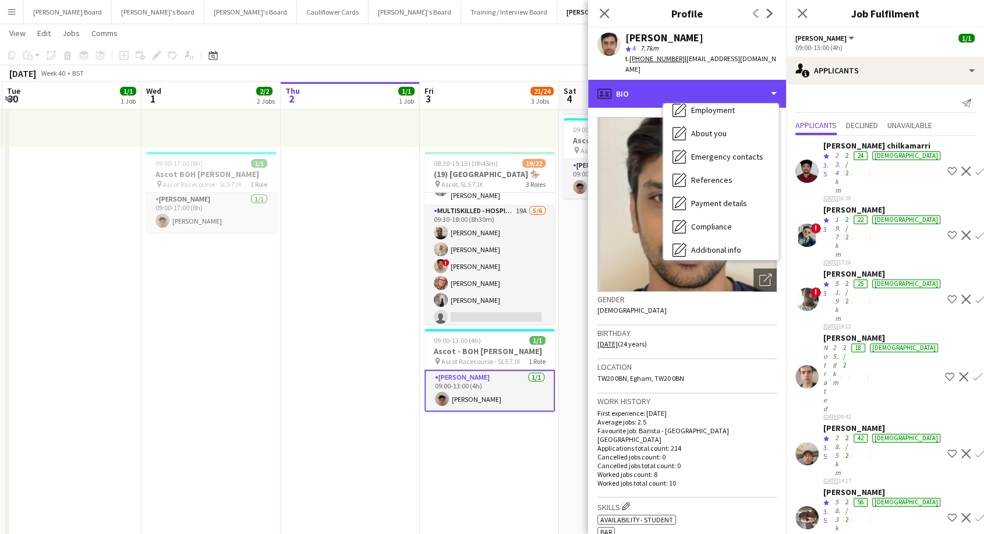
scroll to position [179, 0]
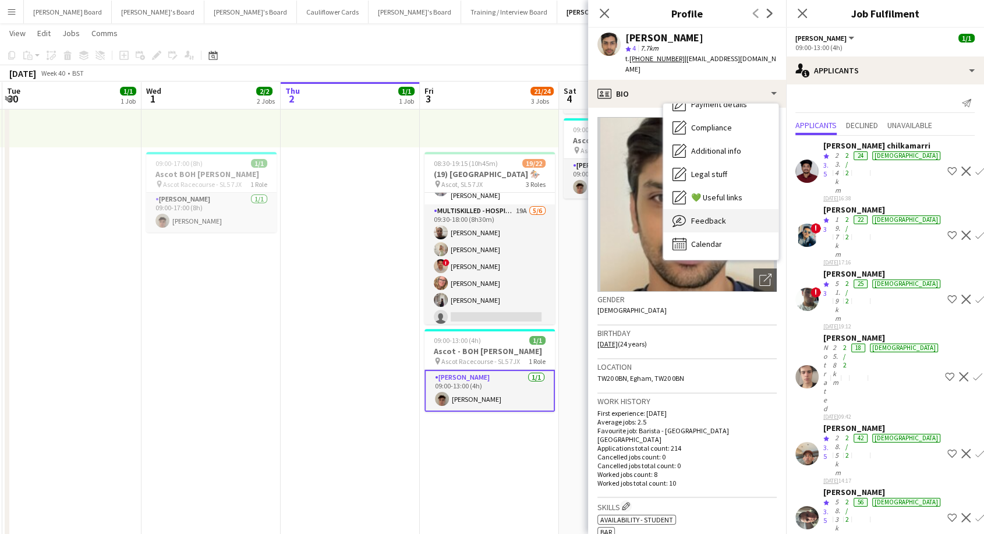
click at [715, 215] on span "Feedback" at bounding box center [708, 220] width 35 height 10
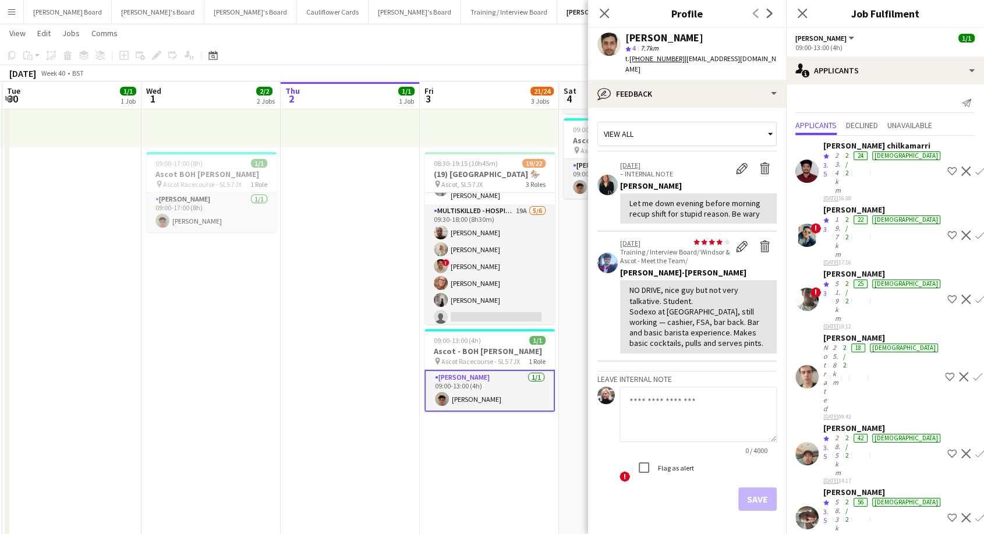
scroll to position [34, 0]
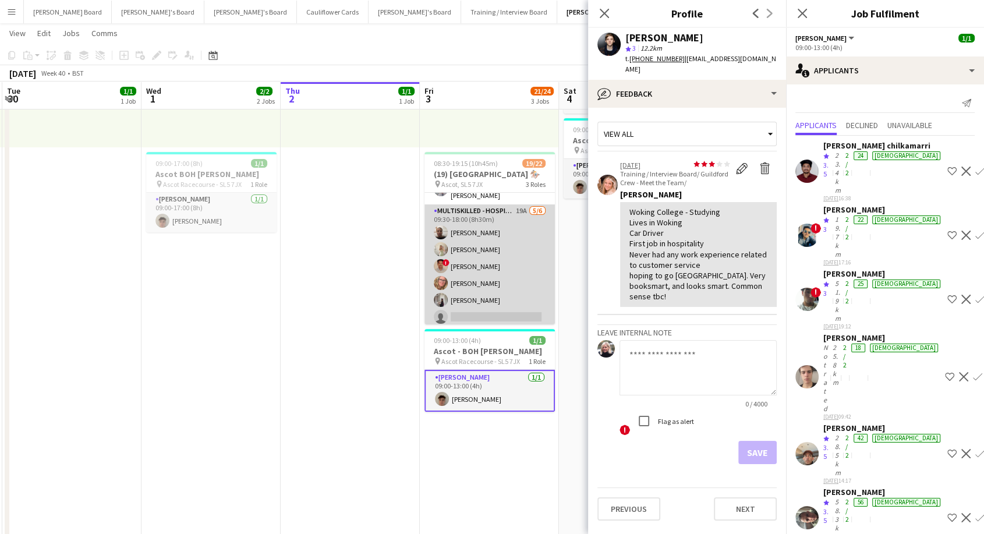
click at [477, 247] on app-card-role "Multiskilled - Hospitality 19A [DATE] 09:30-18:00 (8h30m) [PERSON_NAME] [PERSON…" at bounding box center [489, 266] width 130 height 124
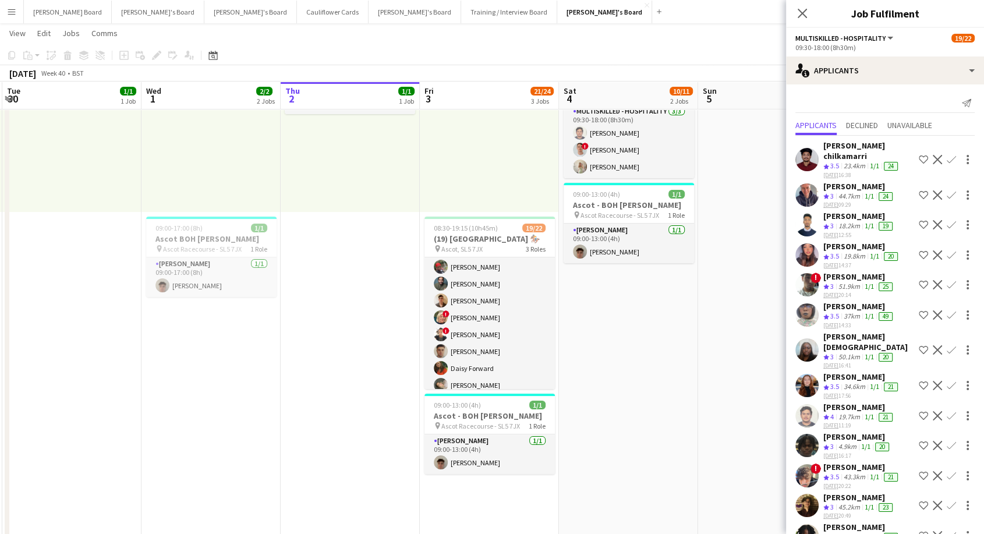
scroll to position [51, 0]
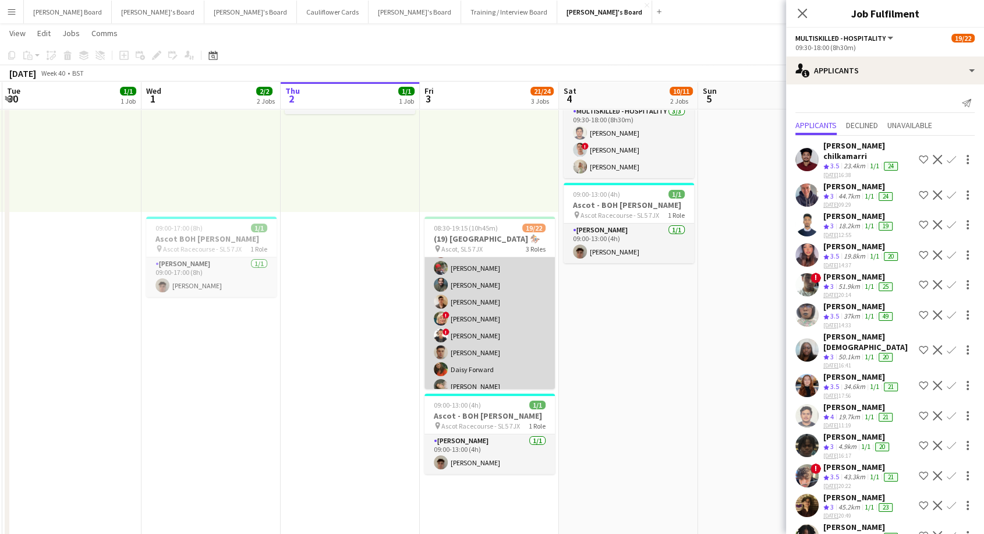
click at [493, 319] on app-card-role "BOX Waiter 19A [DATE] 08:30-19:15 (10h45m) ! [PERSON_NAME] [PERSON_NAME] [PERSO…" at bounding box center [489, 327] width 130 height 242
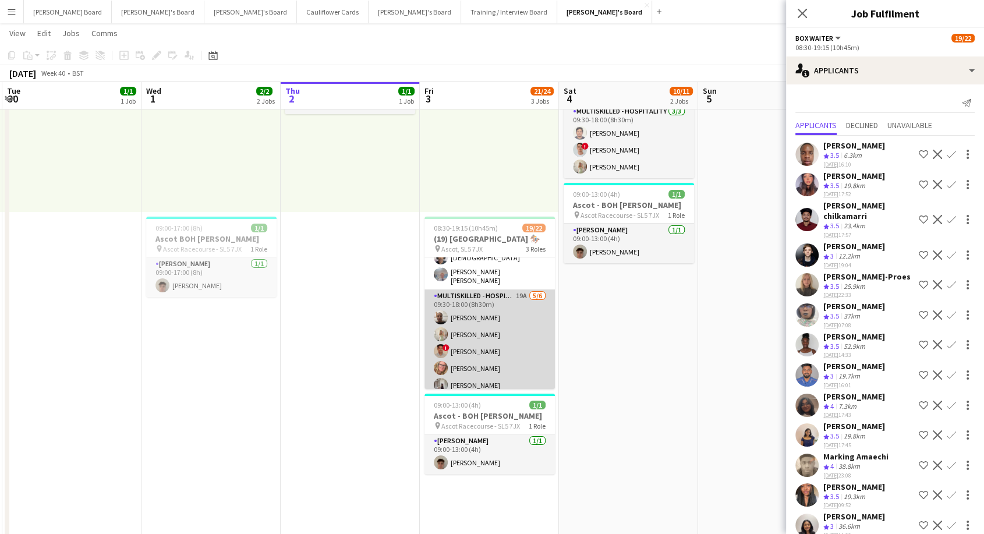
scroll to position [310, 0]
